Goal: Transaction & Acquisition: Purchase product/service

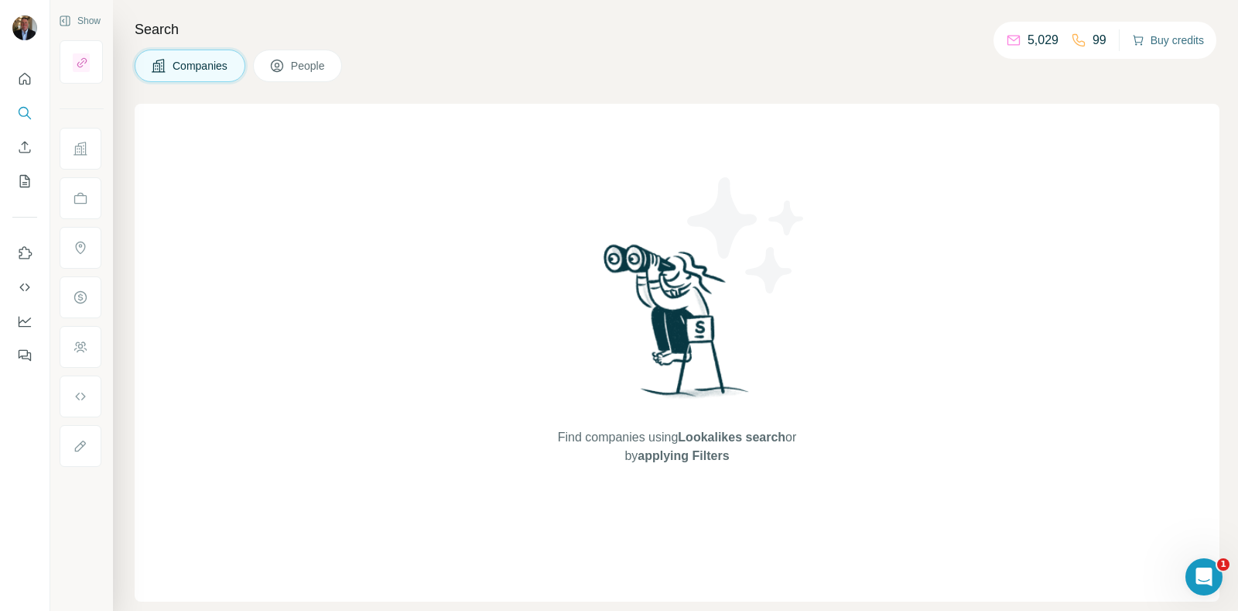
click at [1153, 33] on button "Buy credits" at bounding box center [1168, 40] width 72 height 22
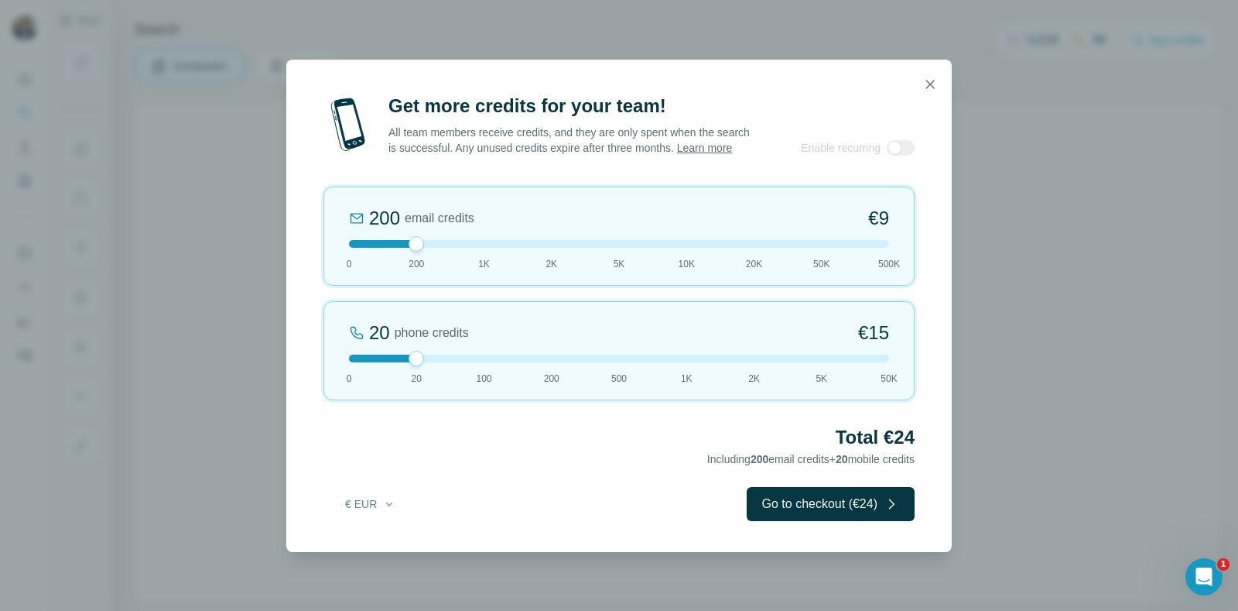
drag, startPoint x: 440, startPoint y: 368, endPoint x: 491, endPoint y: 362, distance: 51.5
click at [491, 362] on div "20 phone credits €[PHONE_NUMBER] 1K 2K 5K 50K" at bounding box center [619, 350] width 591 height 99
drag, startPoint x: 488, startPoint y: 358, endPoint x: 753, endPoint y: 372, distance: 265.0
click at [753, 372] on div "100 phone credits €[PHONE_NUMBER] 1K 2K 5K 50K" at bounding box center [619, 350] width 591 height 99
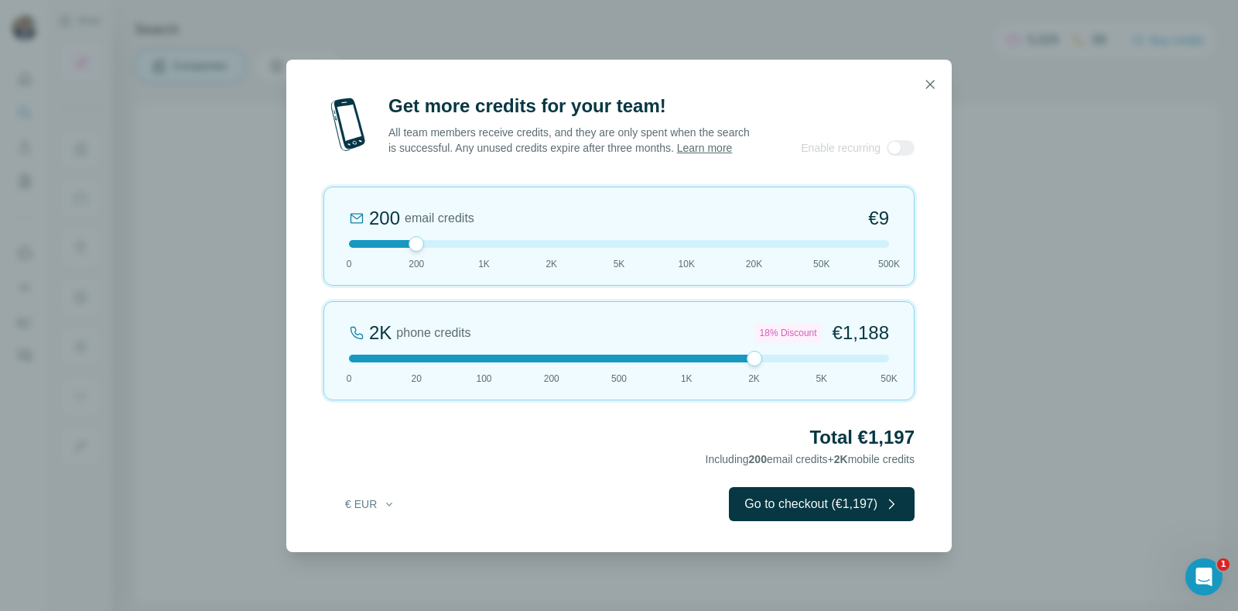
click at [820, 362] on div at bounding box center [619, 358] width 540 height 8
click at [887, 362] on div at bounding box center [619, 358] width 540 height 8
click at [820, 362] on div at bounding box center [619, 358] width 540 height 8
click at [681, 245] on div "200 email credits €9 0 200 1K 2K 5K 10K 20K 50K 500K" at bounding box center [619, 236] width 591 height 99
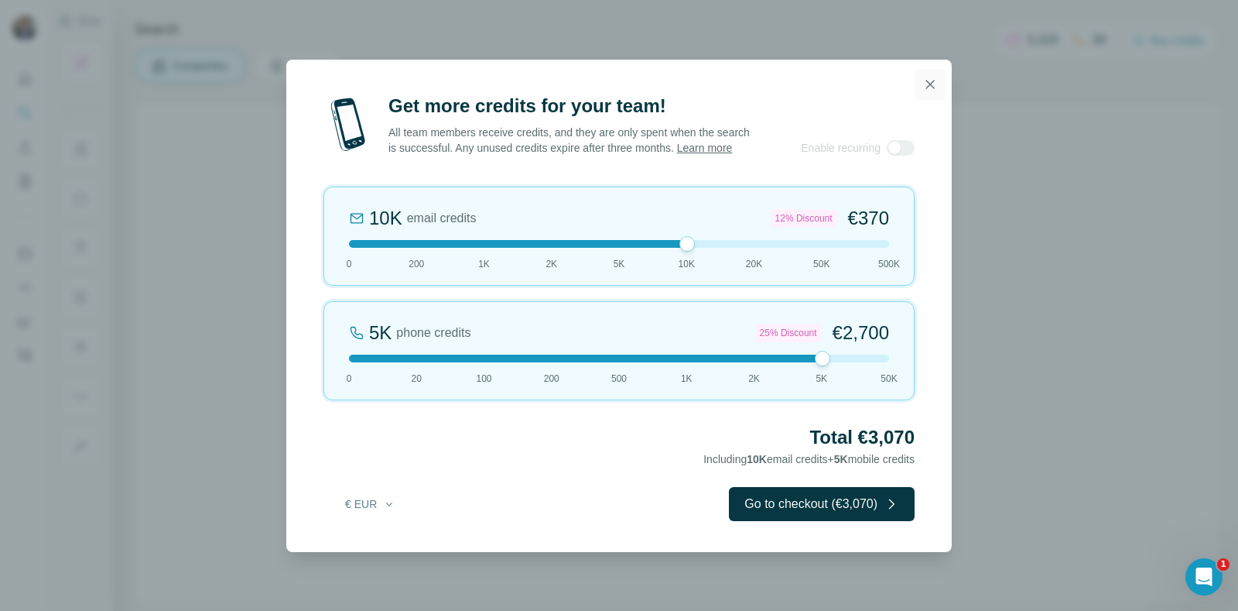
click at [940, 74] on button "button" at bounding box center [930, 84] width 31 height 31
